Goal: Task Accomplishment & Management: Use online tool/utility

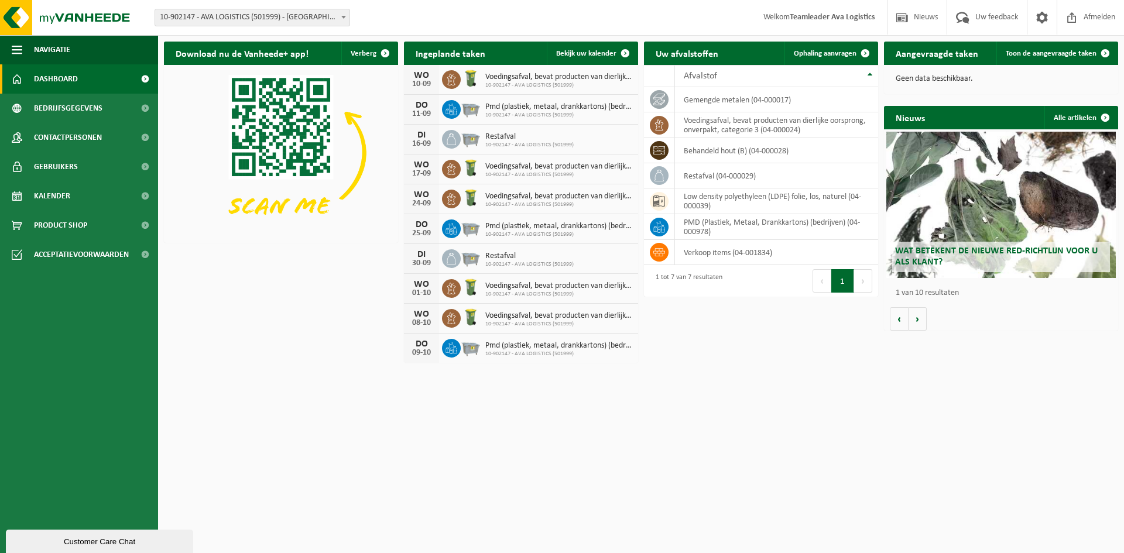
click at [1040, 242] on h2 "Wat betekent de nieuwe RED-richtlijn voor u als klant?" at bounding box center [1001, 257] width 218 height 30
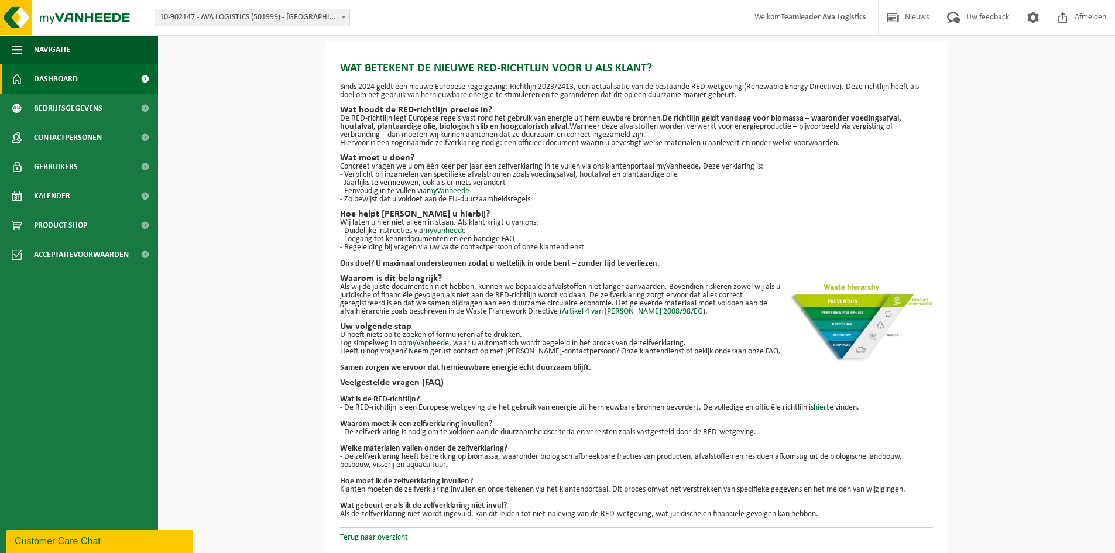
click at [47, 78] on span "Dashboard" at bounding box center [56, 78] width 44 height 29
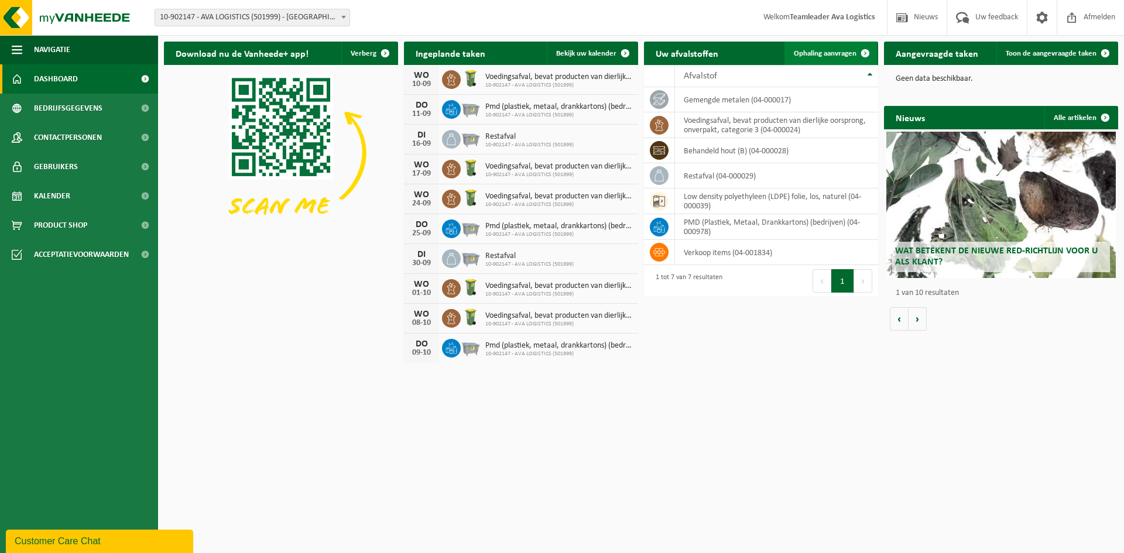
click at [834, 54] on span "Ophaling aanvragen" at bounding box center [825, 54] width 63 height 8
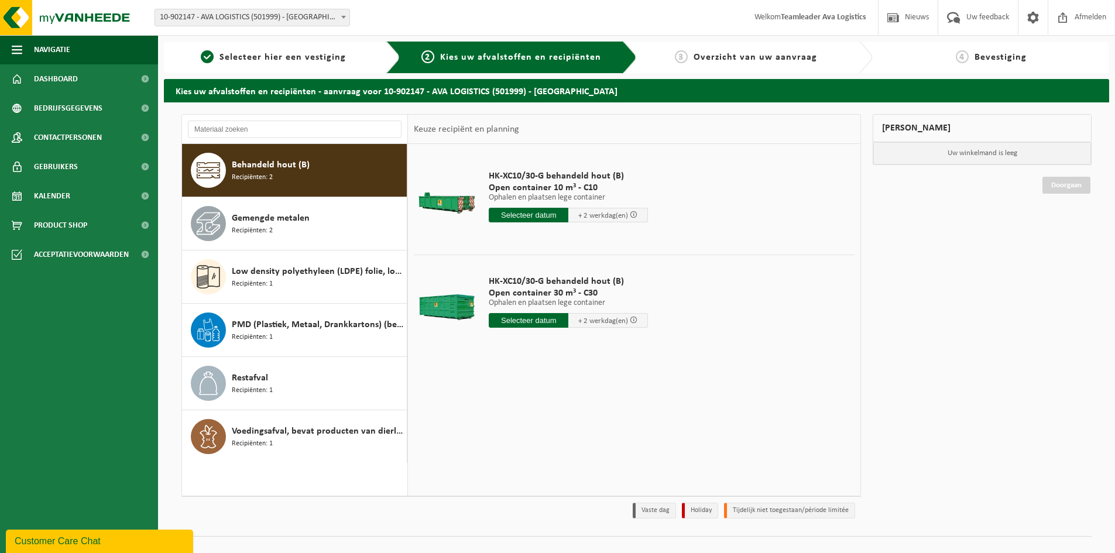
click at [502, 215] on input "text" at bounding box center [529, 215] width 80 height 15
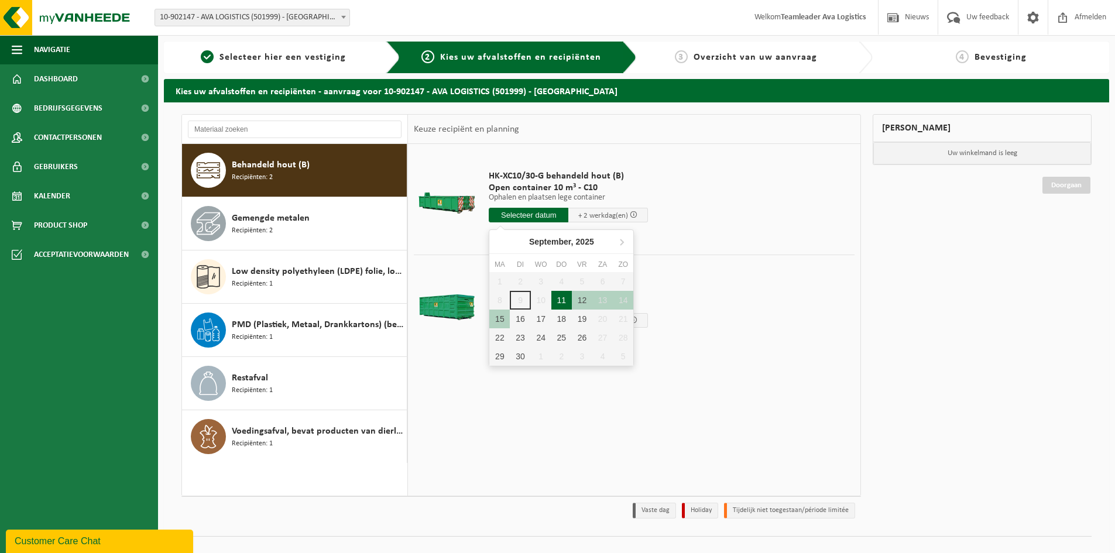
click at [564, 301] on div "11" at bounding box center [561, 300] width 20 height 19
type input "Van 2025-09-11"
type input "2025-09-11"
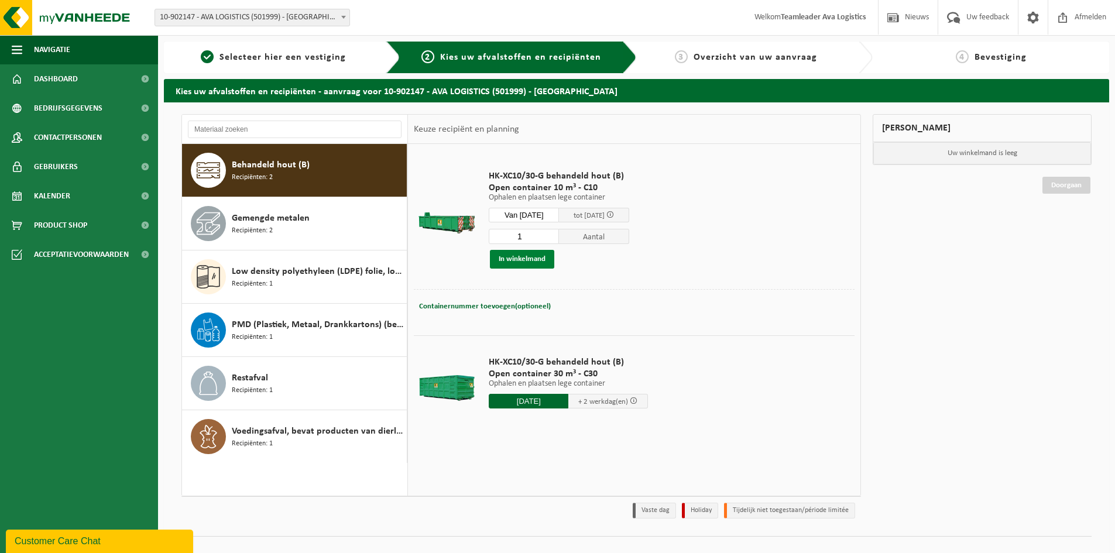
click at [508, 261] on button "In winkelmand" at bounding box center [522, 259] width 64 height 19
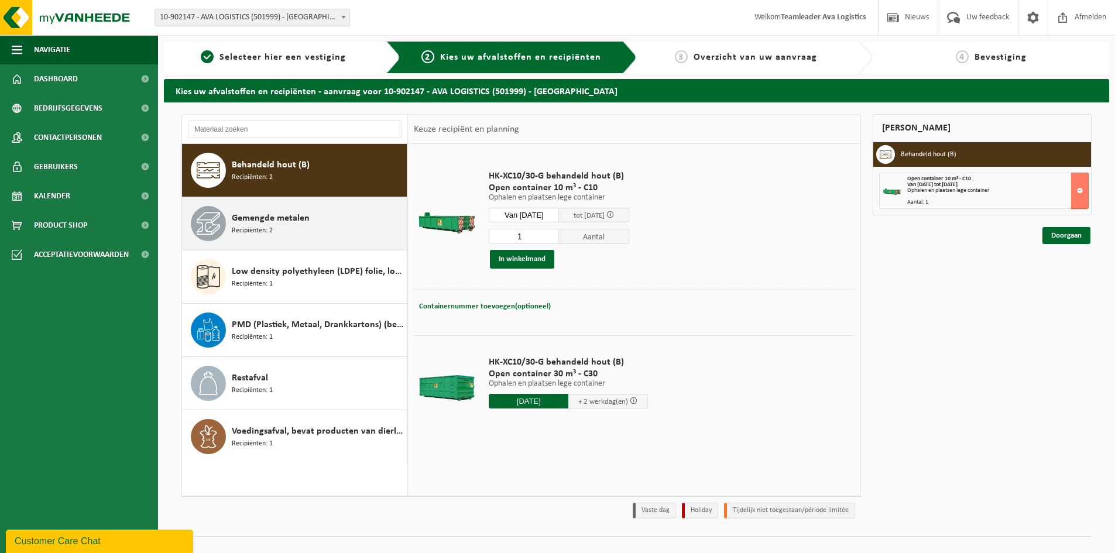
click at [269, 231] on span "Recipiënten: 2" at bounding box center [252, 230] width 41 height 11
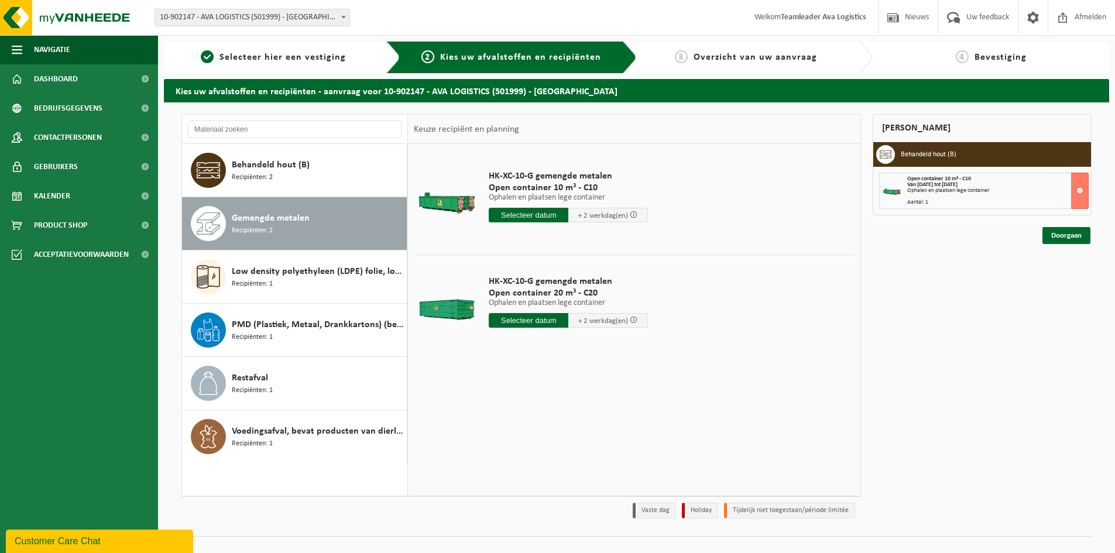
click at [517, 212] on input "text" at bounding box center [529, 215] width 80 height 15
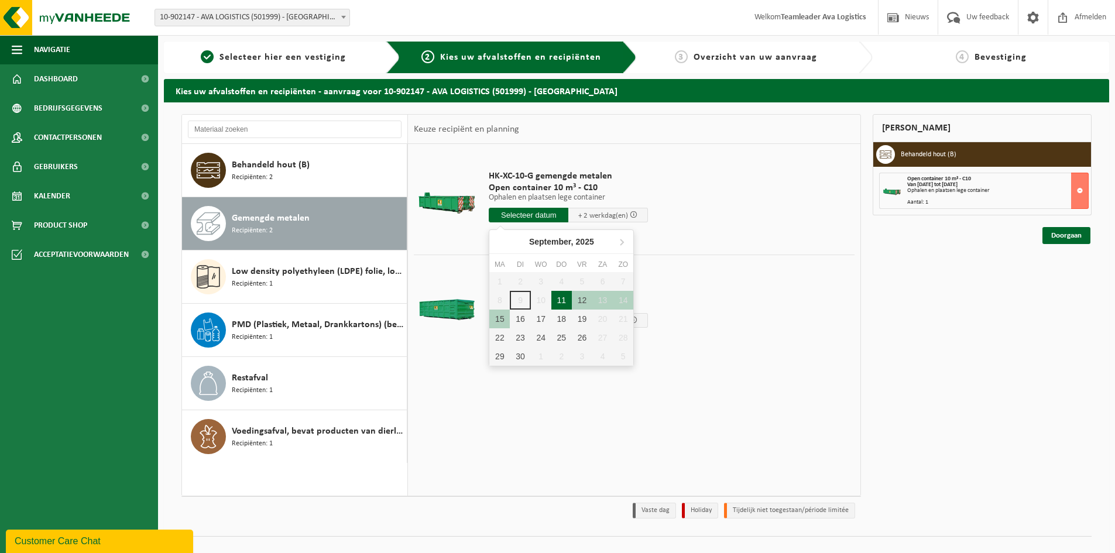
click at [558, 300] on div "11" at bounding box center [561, 300] width 20 height 19
type input "Van 2025-09-11"
type input "2025-09-11"
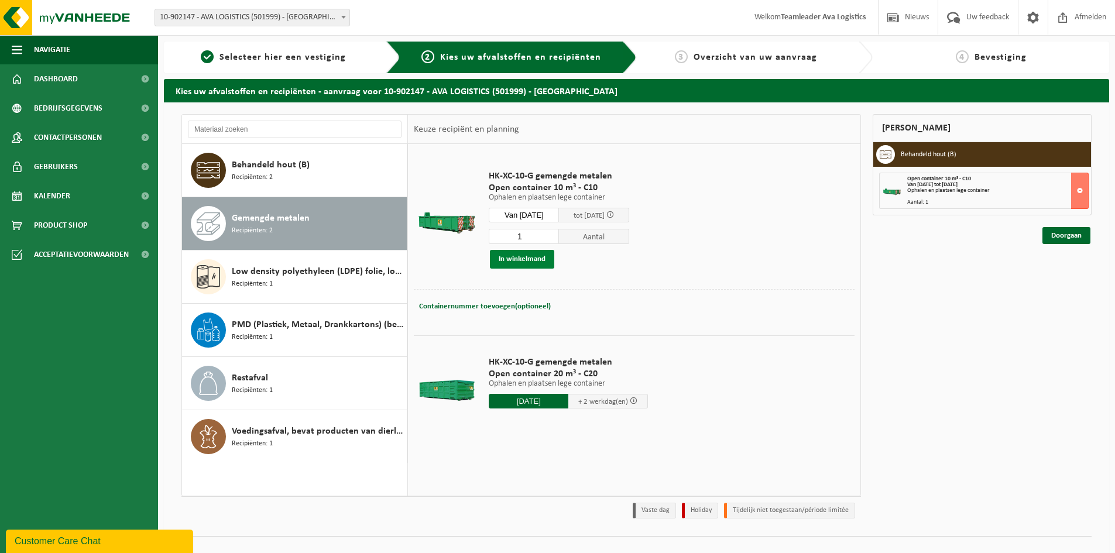
click at [505, 256] on button "In winkelmand" at bounding box center [522, 259] width 64 height 19
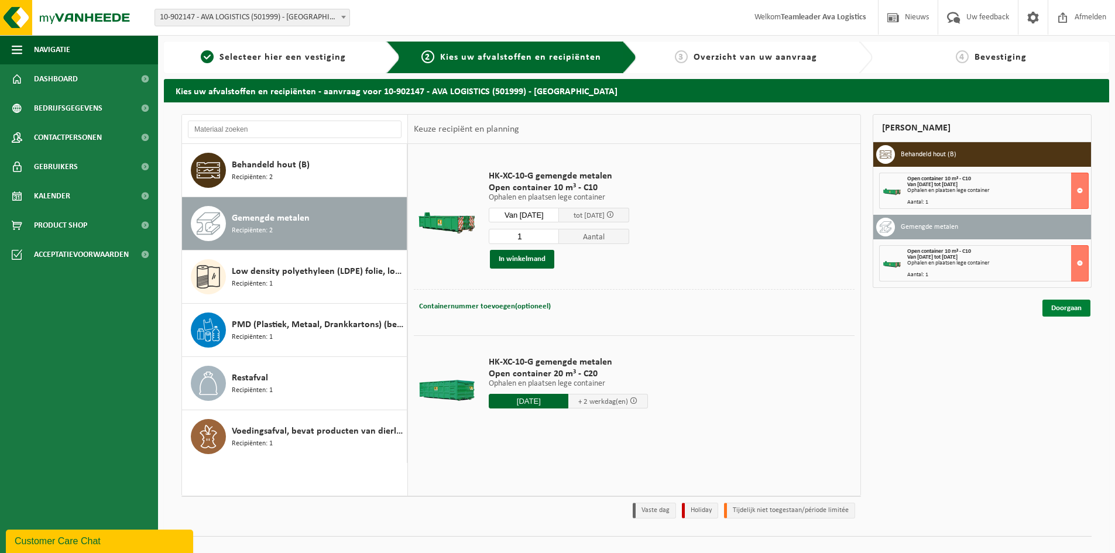
click at [1052, 309] on link "Doorgaan" at bounding box center [1067, 308] width 48 height 17
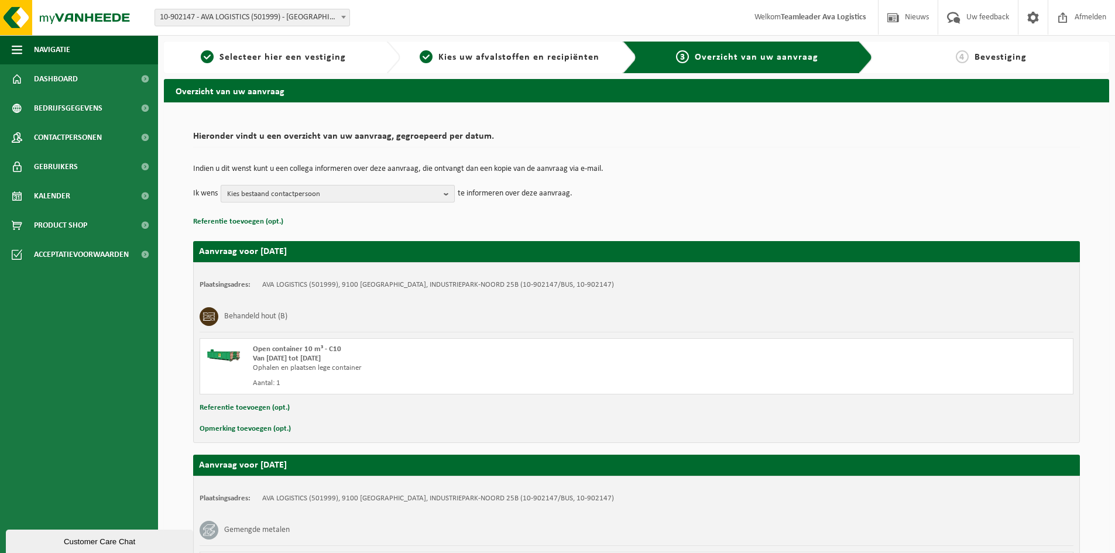
click at [284, 197] on span "Kies bestaand contactpersoon" at bounding box center [333, 195] width 212 height 18
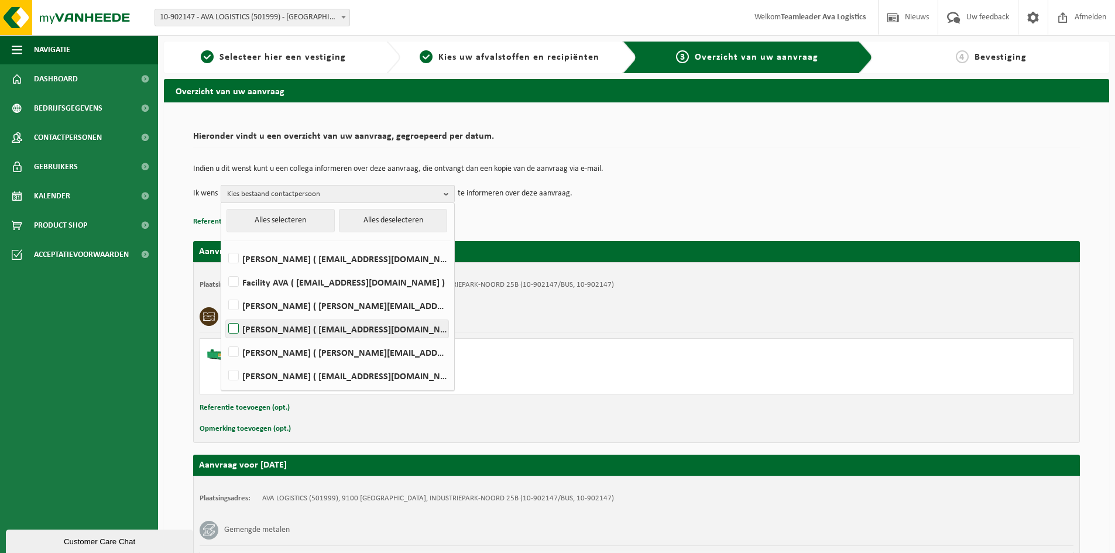
click at [229, 325] on label "Hille Halans ( hillehalans@ava.be )" at bounding box center [337, 329] width 222 height 18
click at [224, 314] on input "Hille Halans ( hillehalans@ava.be )" at bounding box center [224, 314] width 1 height 1
checkbox input "true"
click at [731, 217] on p "Referentie toevoegen (opt.)" at bounding box center [636, 221] width 887 height 15
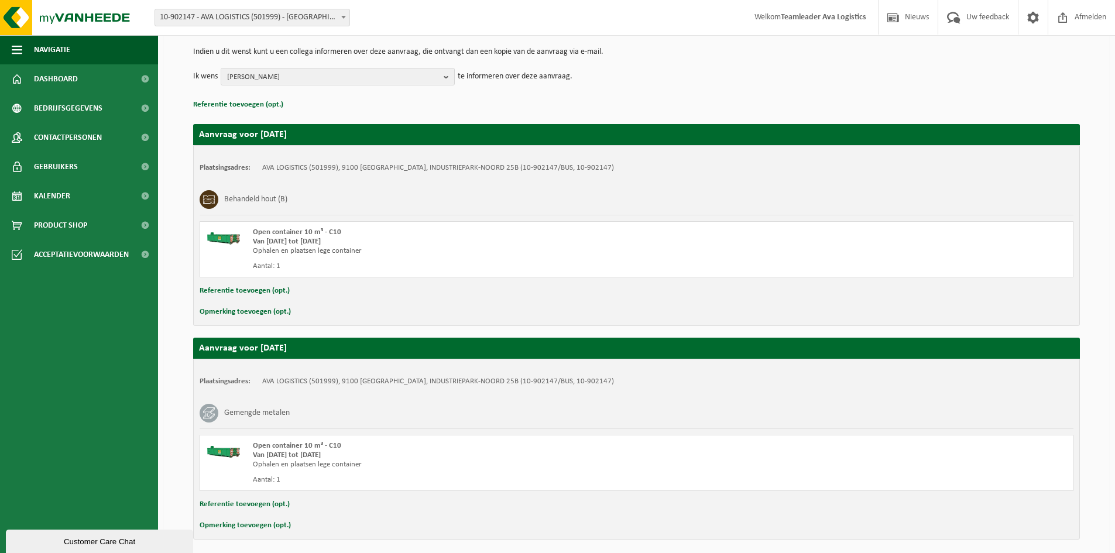
scroll to position [163, 0]
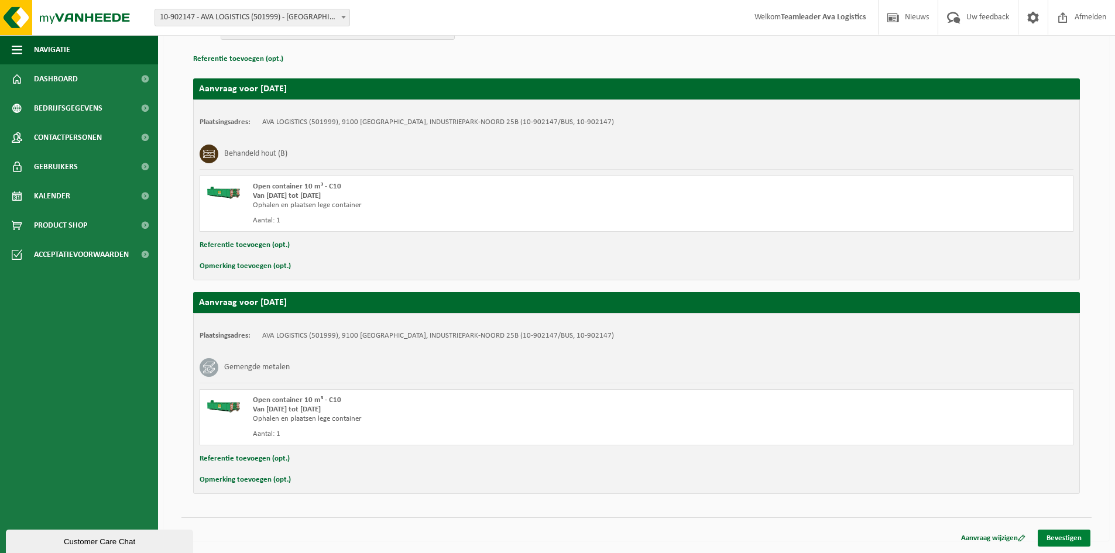
click at [1048, 536] on link "Bevestigen" at bounding box center [1064, 538] width 53 height 17
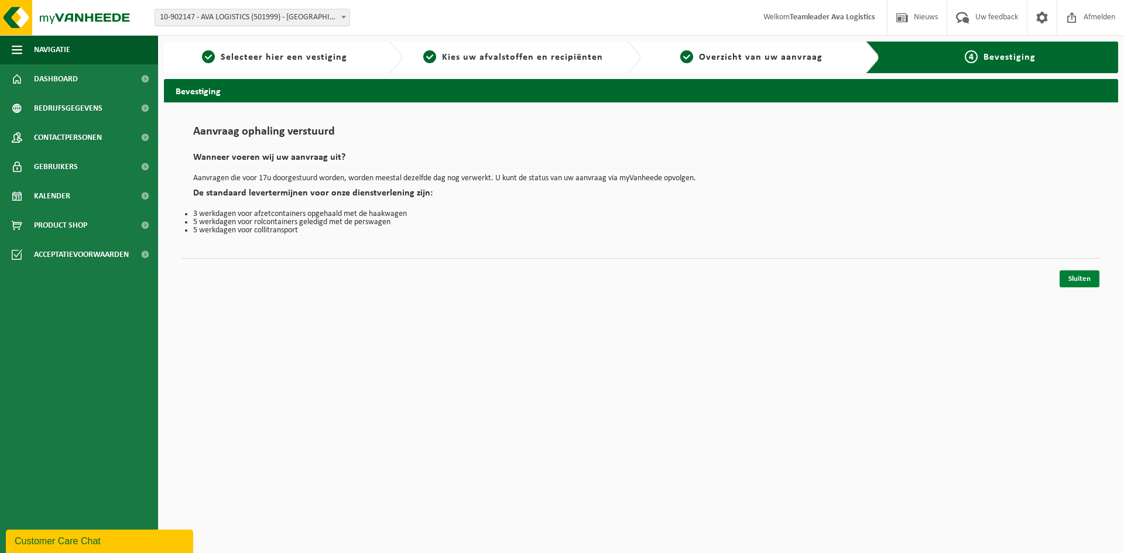
click at [1081, 273] on link "Sluiten" at bounding box center [1080, 278] width 40 height 17
